Goal: Check status: Check status

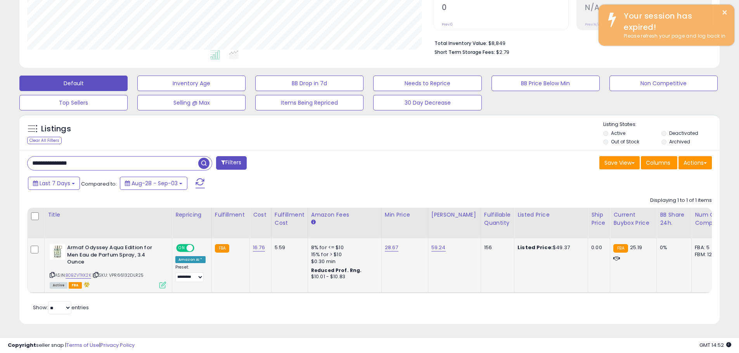
scroll to position [159, 406]
click at [112, 271] on div "ASIN: B0BZVTKK2K | SKU: VPR66132DLR25 Active FBA" at bounding box center [108, 265] width 116 height 43
click at [206, 159] on span "button" at bounding box center [203, 163] width 11 height 11
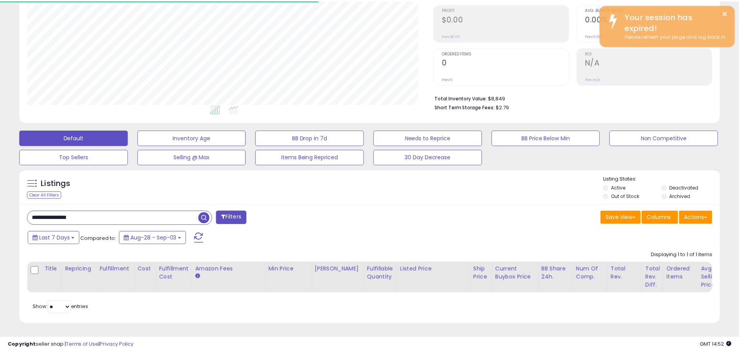
scroll to position [387741, 387494]
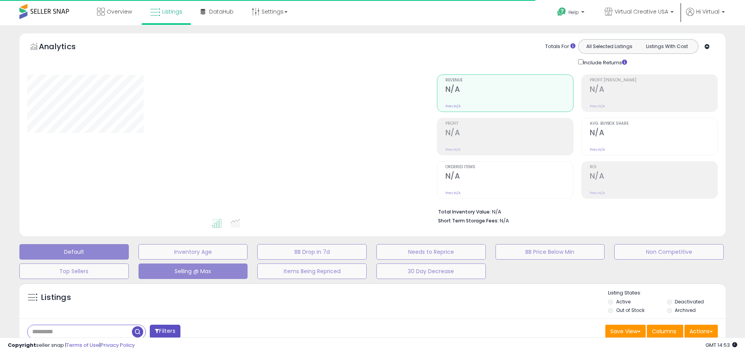
type input "**********"
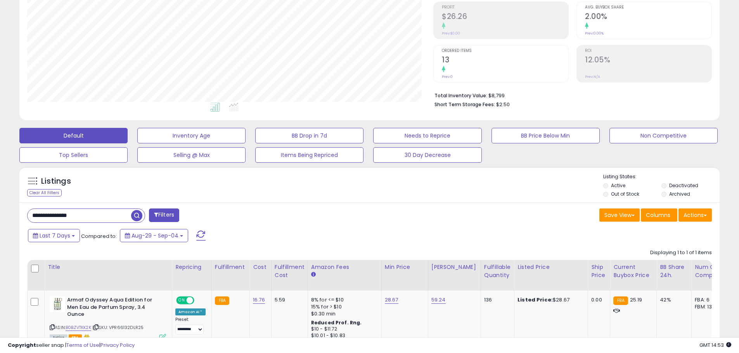
scroll to position [175, 0]
